Goal: Information Seeking & Learning: Learn about a topic

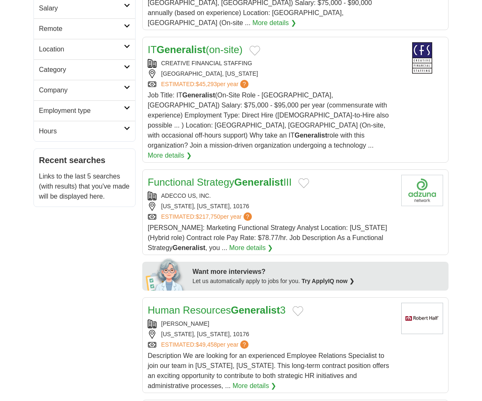
scroll to position [169, 0]
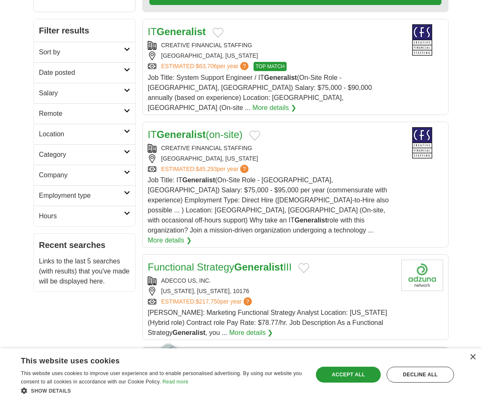
click at [103, 112] on h2 "Remote" at bounding box center [81, 114] width 85 height 10
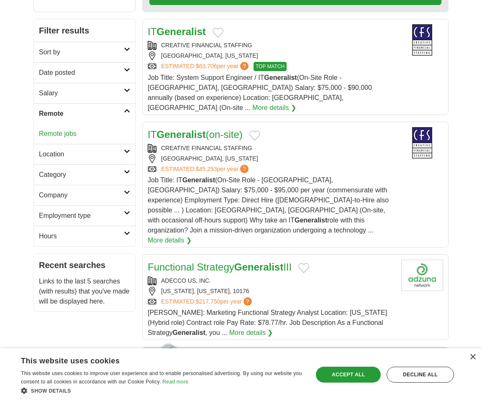
click at [71, 134] on link "Remote jobs" at bounding box center [58, 133] width 38 height 7
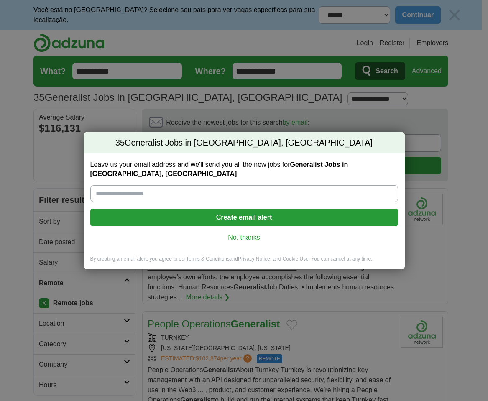
click at [269, 237] on link "No, thanks" at bounding box center [244, 237] width 294 height 9
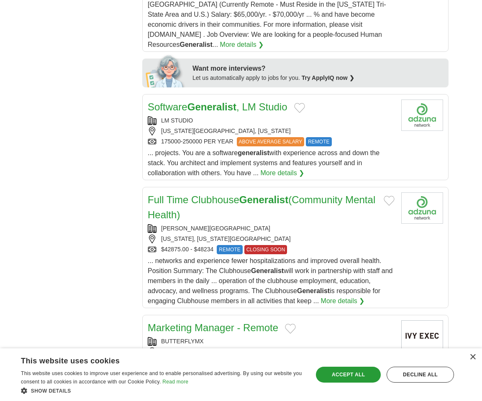
scroll to position [551, 0]
